Goal: Task Accomplishment & Management: Manage account settings

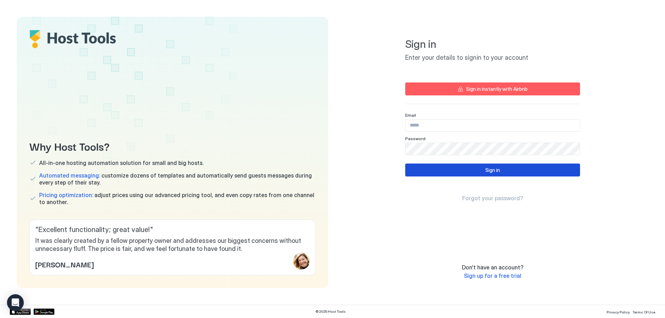
type input "**********"
click at [435, 171] on button "Sign in" at bounding box center [492, 170] width 175 height 13
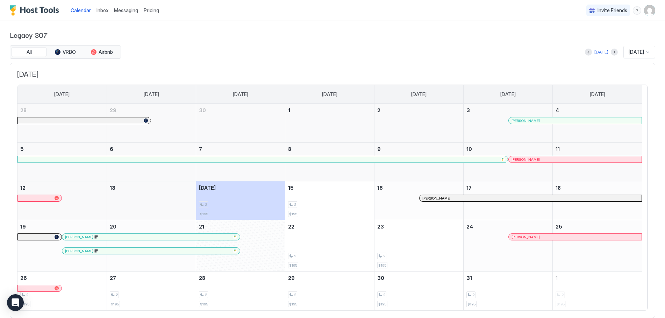
click at [629, 54] on span "[DATE]" at bounding box center [636, 52] width 15 height 6
click at [629, 144] on span "[DATE]" at bounding box center [636, 146] width 14 height 5
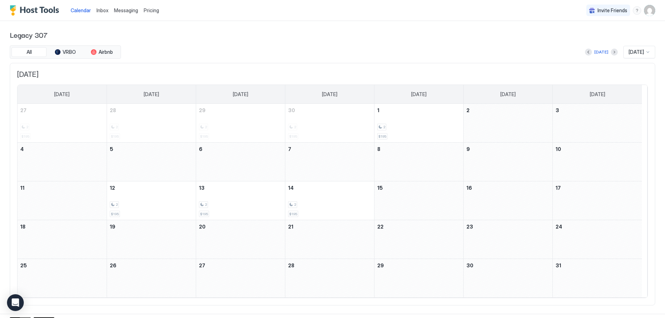
click at [148, 9] on span "Pricing" at bounding box center [151, 10] width 15 height 6
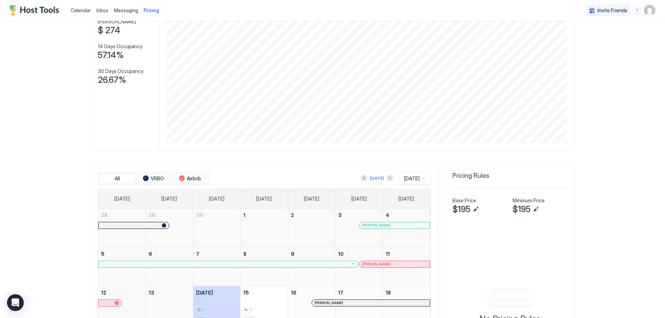
scroll to position [35, 0]
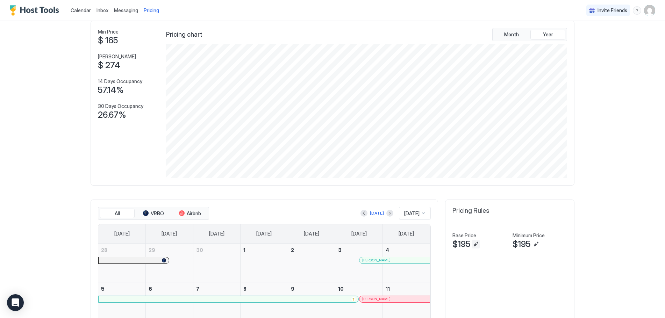
click at [472, 243] on button "Edit" at bounding box center [476, 244] width 8 height 8
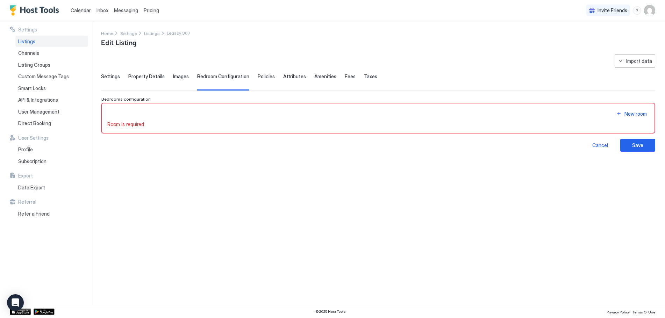
click at [112, 77] on span "Settings" at bounding box center [110, 76] width 19 height 6
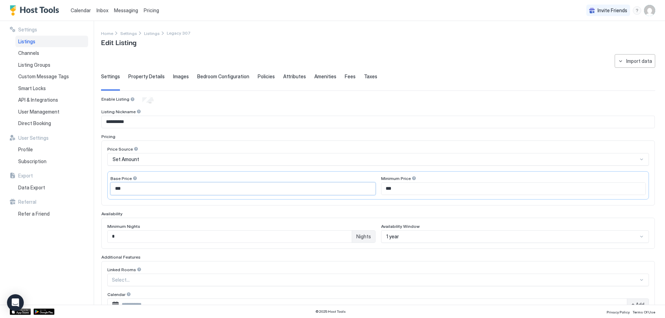
drag, startPoint x: 125, startPoint y: 190, endPoint x: 97, endPoint y: 188, distance: 28.1
click at [97, 188] on div "**********" at bounding box center [332, 163] width 665 height 284
type input "***"
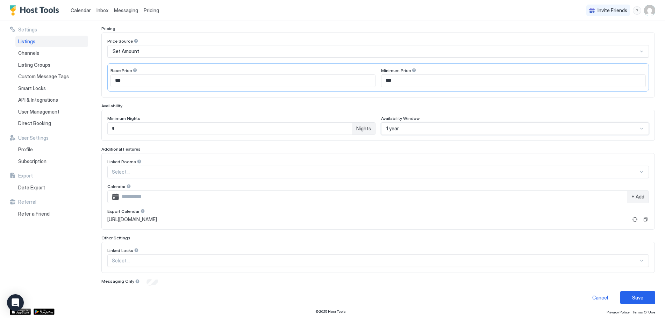
scroll to position [116, 0]
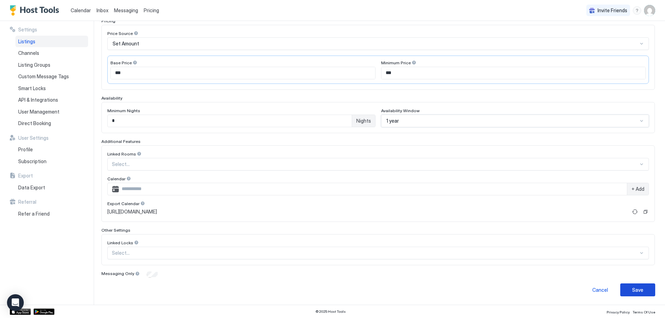
click at [633, 291] on div "Save" at bounding box center [638, 290] width 11 height 7
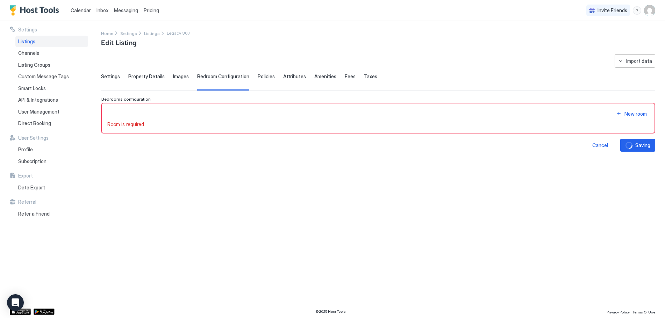
scroll to position [0, 0]
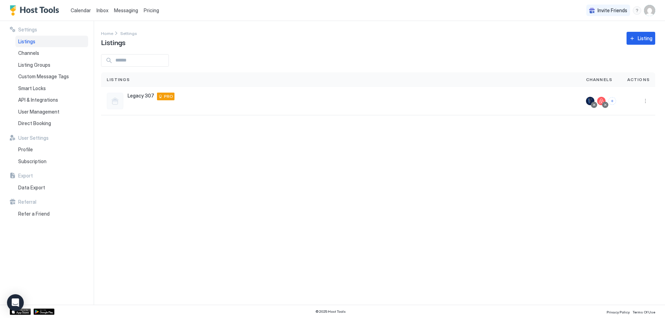
click at [151, 8] on span "Pricing" at bounding box center [151, 10] width 15 height 6
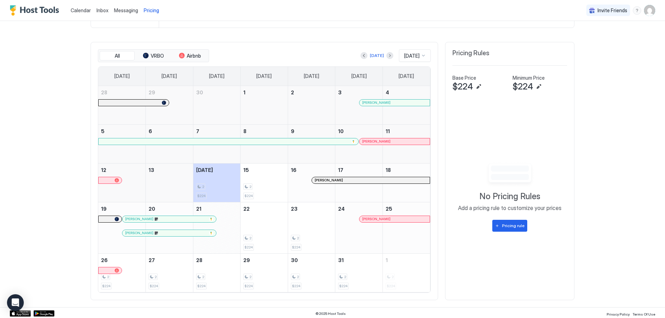
scroll to position [195, 0]
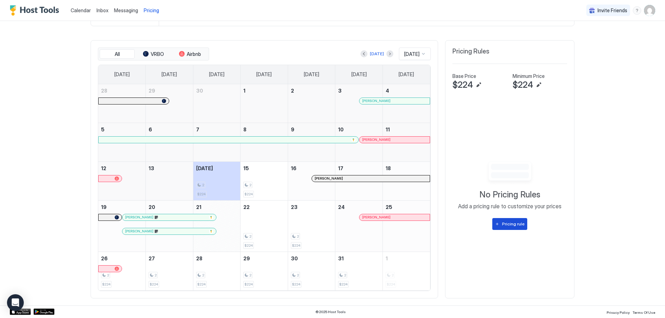
click at [511, 223] on div "Pricing rule" at bounding box center [513, 224] width 22 height 6
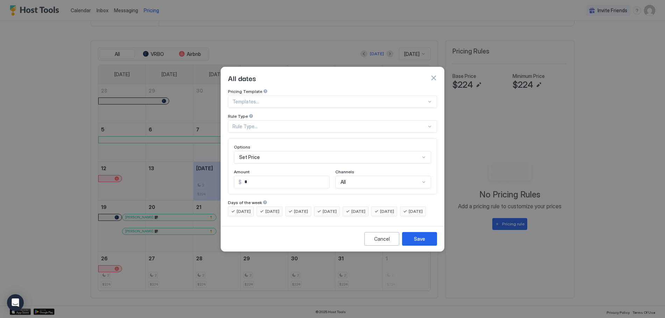
click at [429, 99] on div at bounding box center [430, 102] width 6 height 6
click at [377, 243] on div "Cancel" at bounding box center [382, 238] width 16 height 7
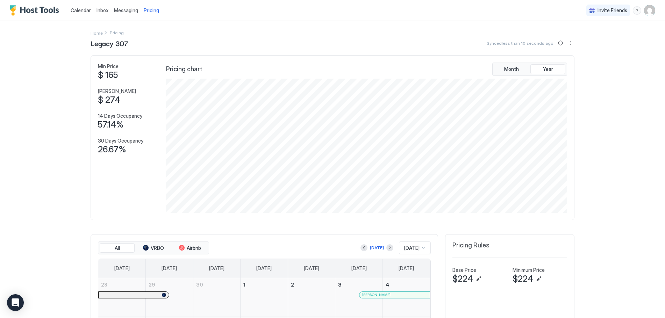
scroll to position [0, 0]
click at [76, 9] on span "Calendar" at bounding box center [81, 10] width 20 height 6
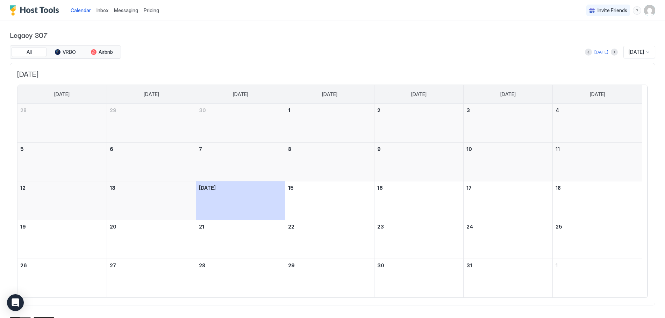
click at [38, 9] on img "Host Tools Logo" at bounding box center [36, 10] width 52 height 10
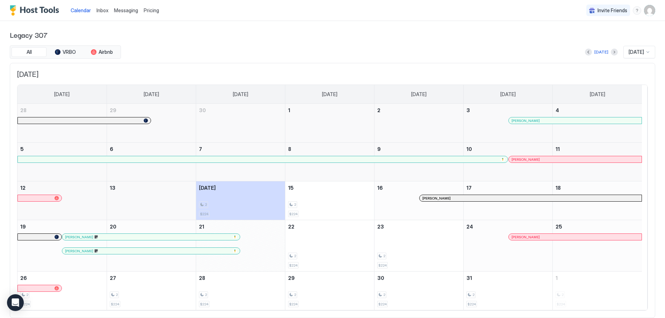
click at [85, 252] on span "[PERSON_NAME]" at bounding box center [79, 251] width 28 height 5
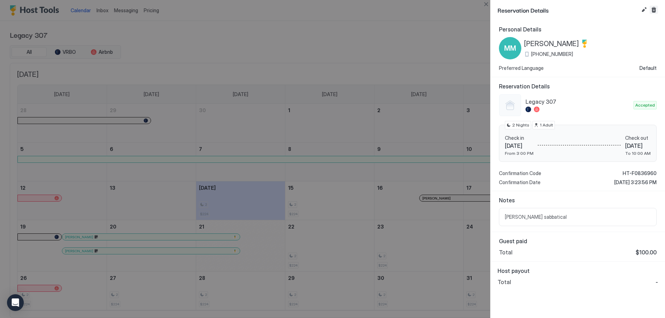
click at [655, 6] on button "Cancel reservation" at bounding box center [654, 10] width 8 height 8
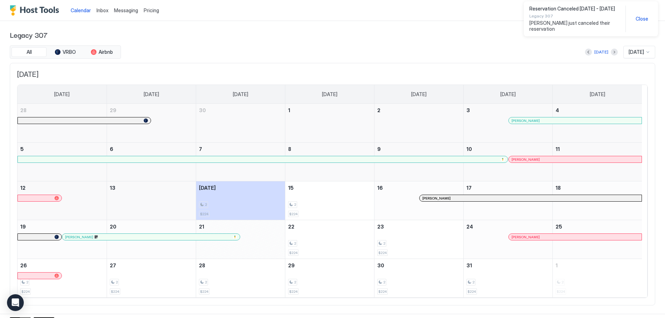
click at [77, 237] on span "[PERSON_NAME]" at bounding box center [79, 237] width 28 height 5
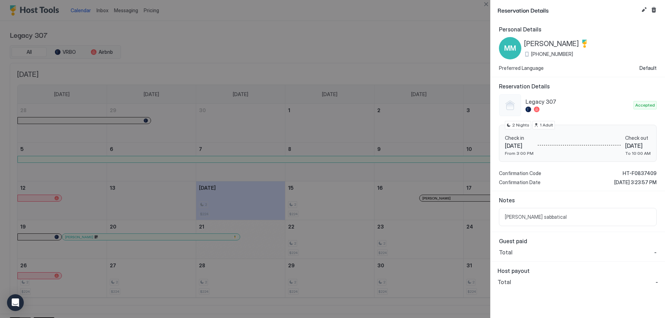
click at [506, 253] on span "Total" at bounding box center [506, 252] width 14 height 7
click at [657, 253] on div "Guest paid Total -" at bounding box center [578, 247] width 175 height 30
click at [656, 253] on span "-" at bounding box center [656, 252] width 2 height 7
click at [640, 9] on button "Edit reservation" at bounding box center [644, 10] width 8 height 8
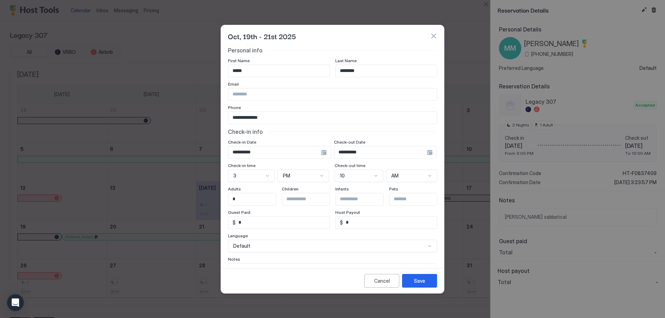
drag, startPoint x: 224, startPoint y: 223, endPoint x: 213, endPoint y: 223, distance: 11.2
click at [213, 223] on div "**********" at bounding box center [332, 159] width 665 height 318
type input "***"
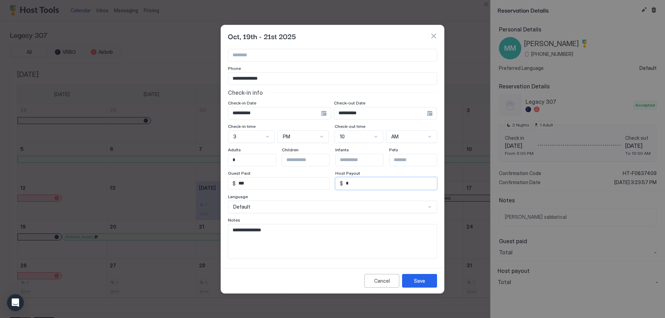
scroll to position [40, 0]
click at [412, 283] on button "Save" at bounding box center [419, 281] width 35 height 14
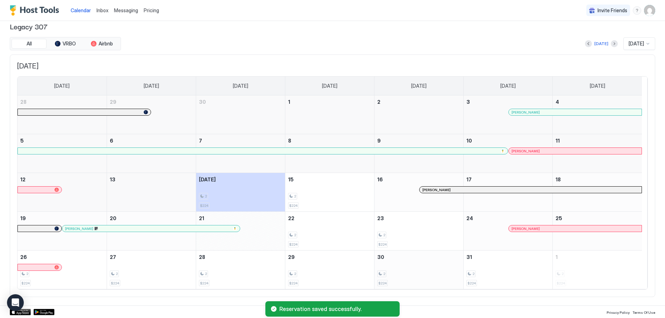
scroll to position [0, 0]
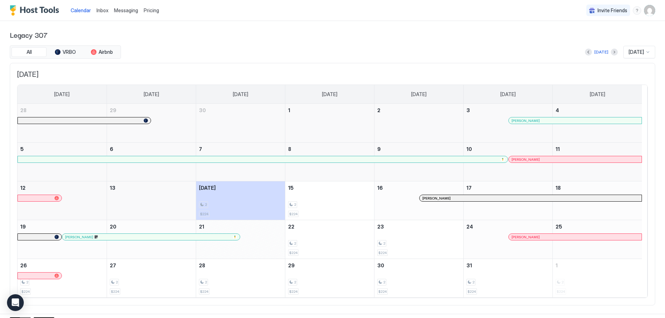
click at [101, 8] on span "Inbox" at bounding box center [103, 10] width 12 height 6
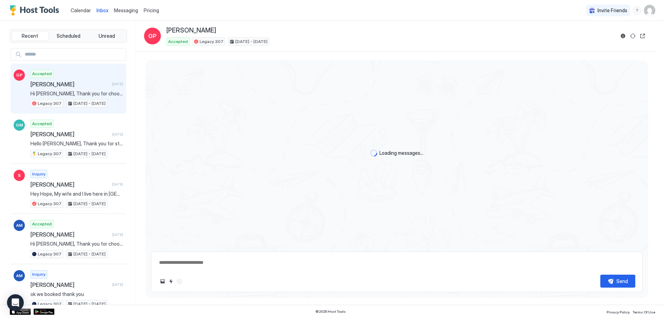
type textarea "*"
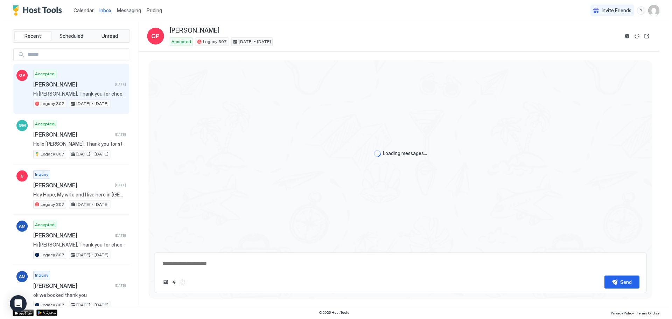
scroll to position [1022, 0]
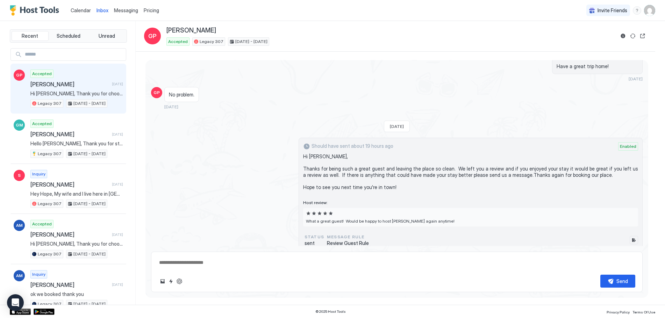
click at [73, 9] on span "Calendar" at bounding box center [81, 10] width 20 height 6
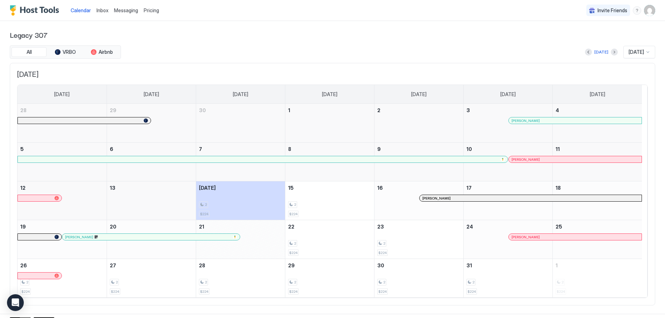
click at [646, 15] on img "User profile" at bounding box center [649, 10] width 11 height 11
click at [581, 38] on span "Settings" at bounding box center [581, 39] width 19 height 6
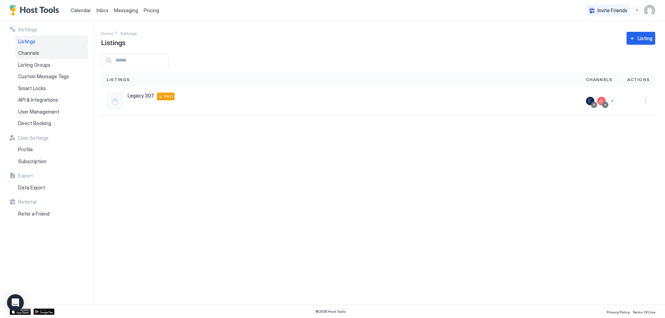
click at [28, 52] on span "Channels" at bounding box center [28, 53] width 21 height 6
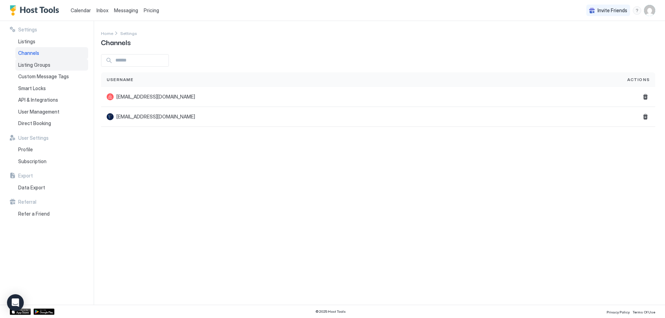
click at [29, 65] on span "Listing Groups" at bounding box center [34, 65] width 32 height 6
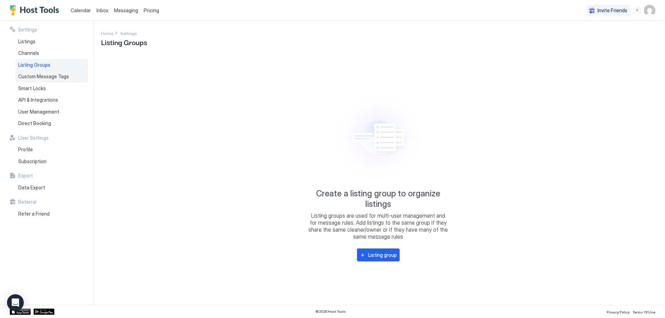
click at [35, 78] on span "Custom Message Tags" at bounding box center [43, 76] width 51 height 6
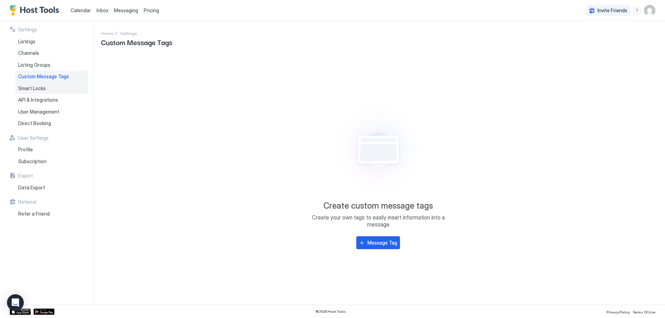
click at [36, 89] on span "Smart Locks" at bounding box center [32, 88] width 28 height 6
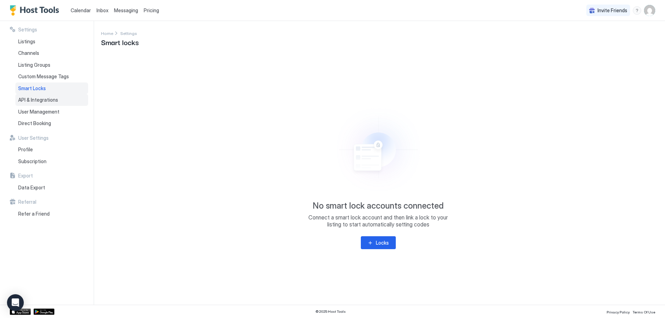
click at [38, 103] on span "API & Integrations" at bounding box center [38, 100] width 40 height 6
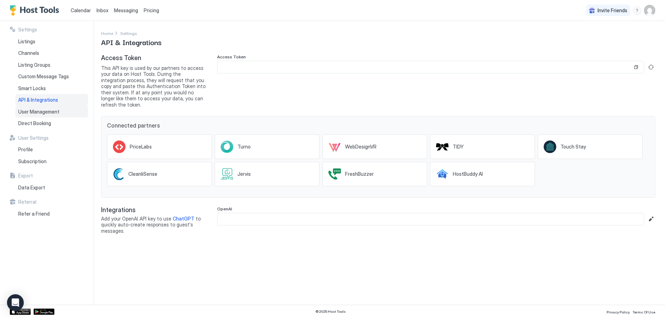
click at [43, 112] on span "User Management" at bounding box center [38, 112] width 41 height 6
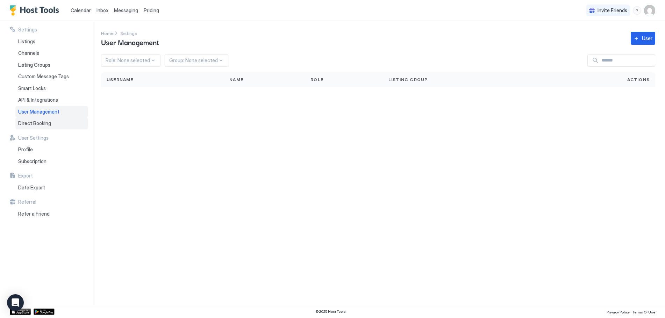
click at [46, 124] on span "Direct Booking" at bounding box center [34, 123] width 33 height 6
